Goal: Information Seeking & Learning: Learn about a topic

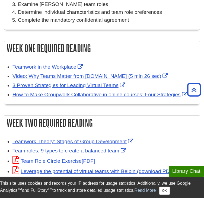
scroll to position [244, 0]
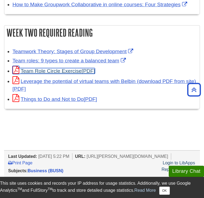
click at [63, 69] on link "Team Role Circle Exercise" at bounding box center [53, 71] width 82 height 6
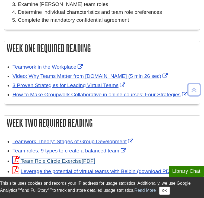
scroll to position [190, 0]
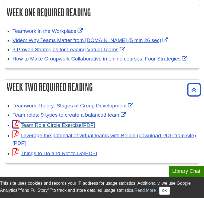
click at [56, 122] on link "Team Role Circle Exercise" at bounding box center [53, 125] width 82 height 6
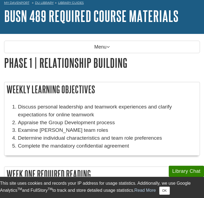
scroll to position [81, 0]
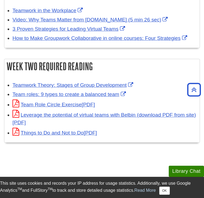
scroll to position [217, 0]
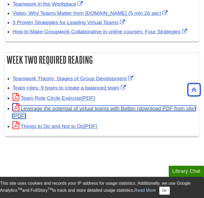
click at [56, 105] on link "Leverage the potential of virtual teams with Belbin (download PDF from site)" at bounding box center [103, 112] width 183 height 14
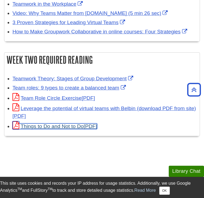
click at [58, 124] on link "Things to Do and Not to Do" at bounding box center [54, 126] width 84 height 6
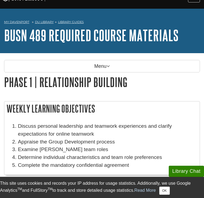
scroll to position [81, 0]
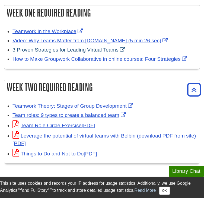
scroll to position [190, 0]
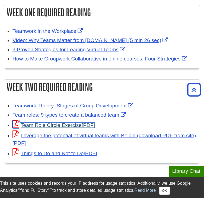
click at [48, 122] on link "Team Role Circle Exercise" at bounding box center [53, 125] width 82 height 6
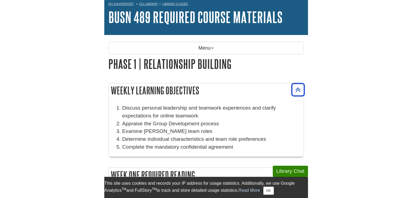
scroll to position [0, 0]
